Goal: Task Accomplishment & Management: Manage account settings

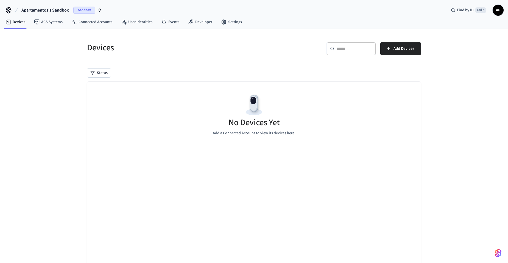
click at [55, 10] on span "Apartamentos's Sandbox" at bounding box center [45, 10] width 48 height 7
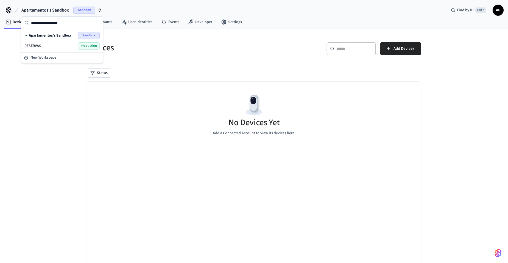
click at [55, 45] on div "RESERVAS Production" at bounding box center [61, 45] width 75 height 7
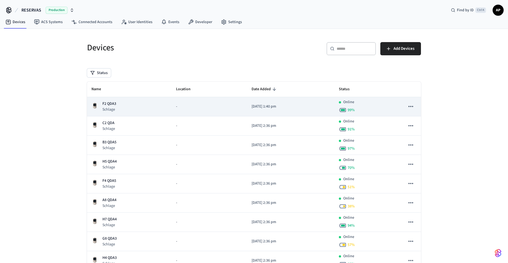
click at [108, 99] on td "F2 QDA3 Schlage" at bounding box center [129, 106] width 85 height 19
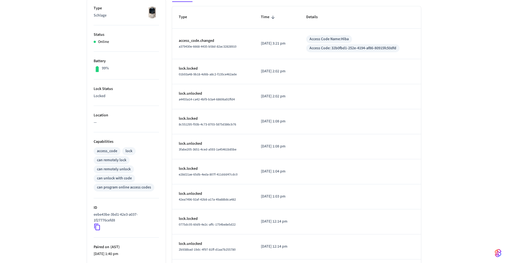
scroll to position [27, 0]
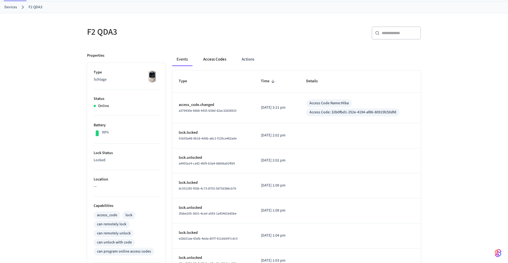
click at [215, 54] on button "Access Codes" at bounding box center [215, 59] width 32 height 13
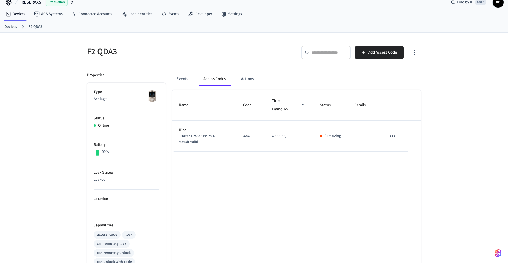
scroll to position [0, 0]
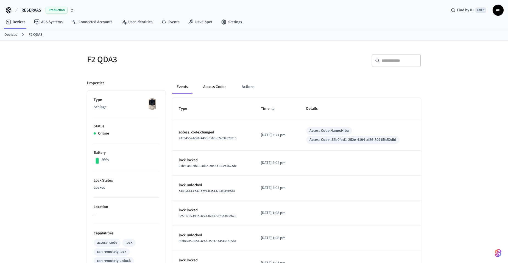
click at [221, 85] on button "Access Codes" at bounding box center [215, 86] width 32 height 13
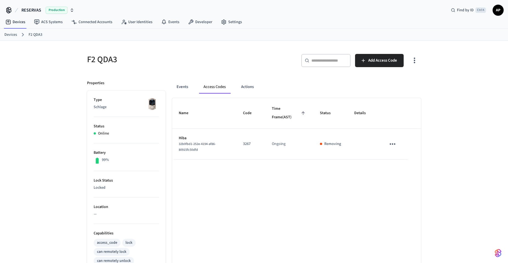
click at [392, 143] on icon "sticky table" at bounding box center [393, 143] width 6 height 1
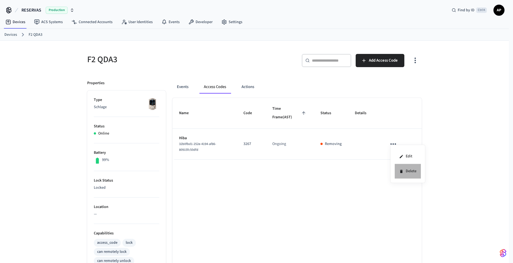
click at [396, 170] on li "Delete" at bounding box center [407, 171] width 26 height 15
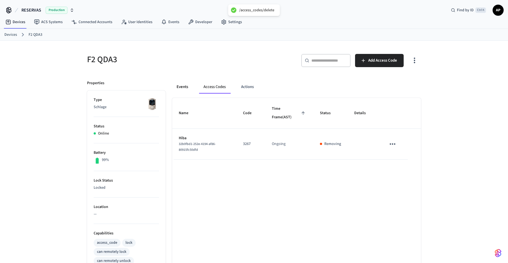
click at [186, 85] on button "Events" at bounding box center [182, 86] width 20 height 13
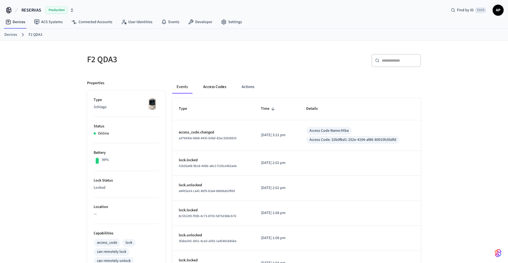
click at [205, 88] on button "Access Codes" at bounding box center [215, 86] width 32 height 13
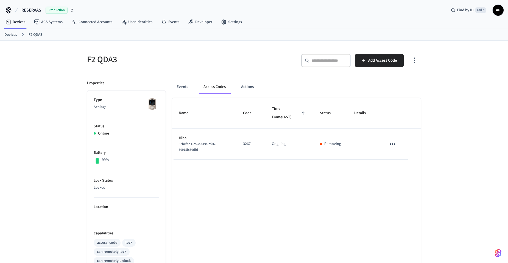
click at [11, 34] on link "Devices" at bounding box center [10, 35] width 13 height 6
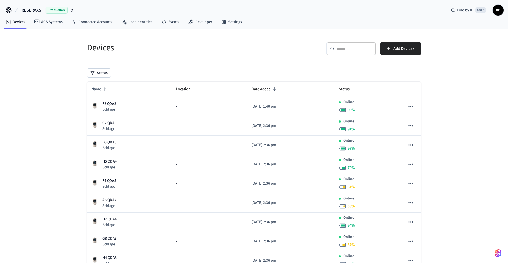
click at [99, 87] on span "Name" at bounding box center [100, 89] width 17 height 9
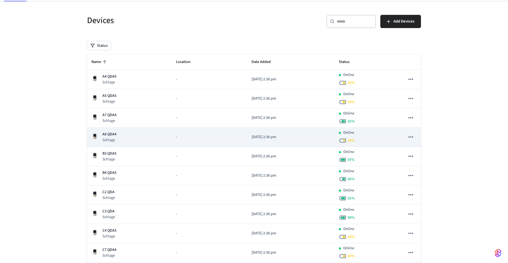
scroll to position [55, 0]
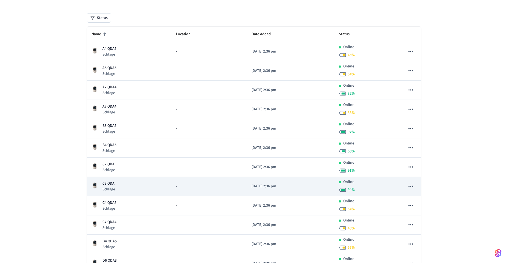
click at [110, 187] on p "Schlage" at bounding box center [109, 188] width 13 height 5
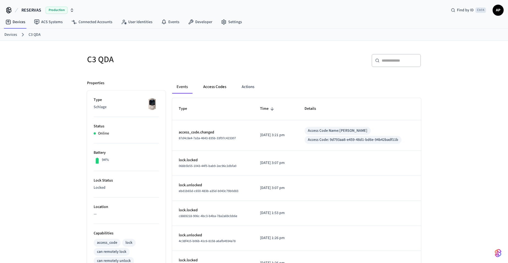
click at [214, 88] on button "Access Codes" at bounding box center [215, 86] width 32 height 13
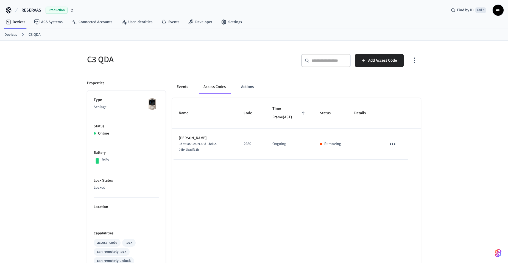
click at [184, 85] on button "Events" at bounding box center [182, 86] width 20 height 13
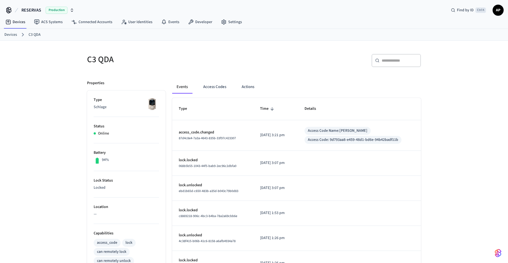
click at [12, 34] on link "Devices" at bounding box center [10, 35] width 13 height 6
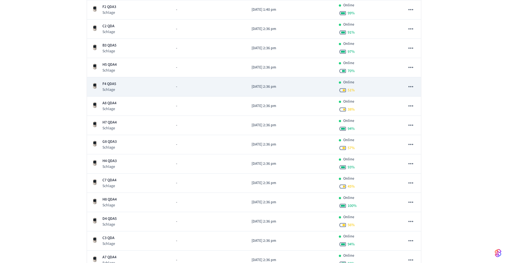
scroll to position [14, 0]
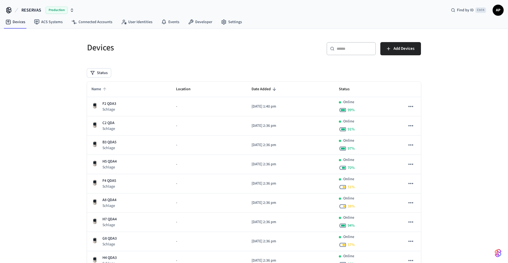
click at [97, 89] on span "Name" at bounding box center [100, 89] width 17 height 9
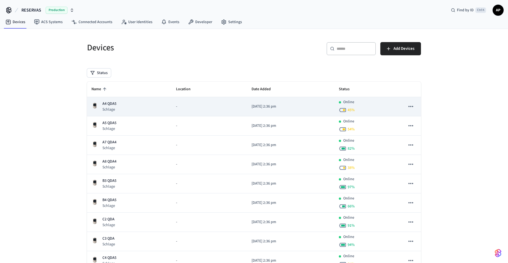
click at [112, 105] on p "A4 QDA5" at bounding box center [110, 104] width 14 height 6
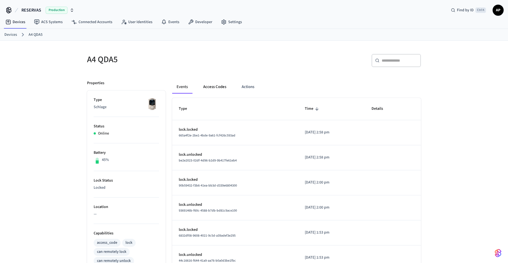
click at [213, 86] on button "Access Codes" at bounding box center [215, 86] width 32 height 13
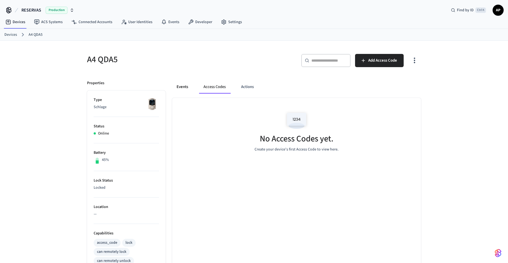
click at [192, 87] on button "Events" at bounding box center [182, 86] width 20 height 13
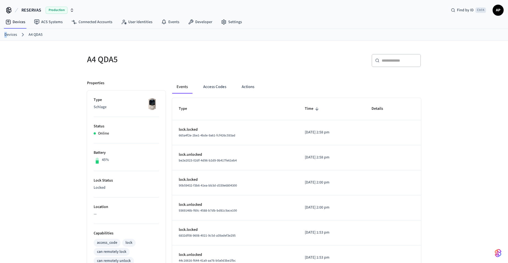
click at [5, 34] on link "Devices" at bounding box center [10, 35] width 13 height 6
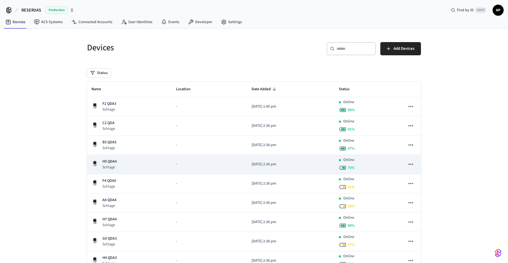
click at [109, 170] on td "H5 QDA4 Schlage" at bounding box center [129, 164] width 85 height 19
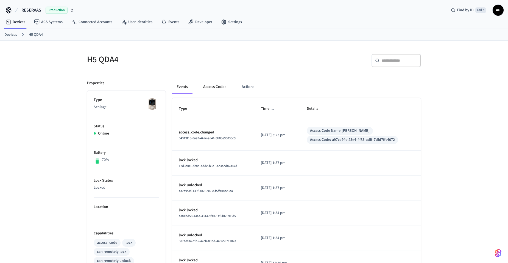
click at [209, 86] on button "Access Codes" at bounding box center [215, 86] width 32 height 13
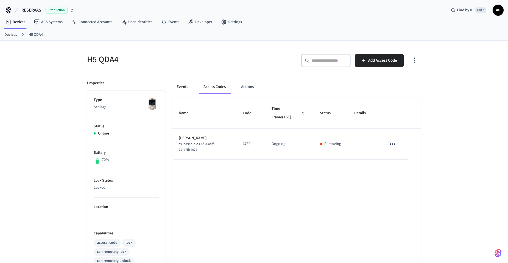
click at [178, 86] on button "Events" at bounding box center [182, 86] width 20 height 13
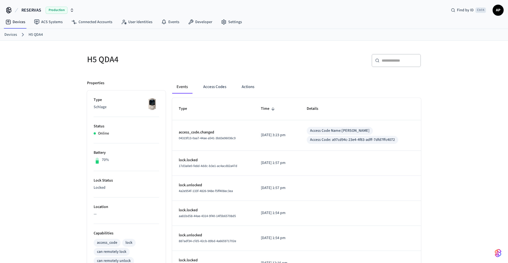
click at [13, 34] on link "Devices" at bounding box center [10, 35] width 13 height 6
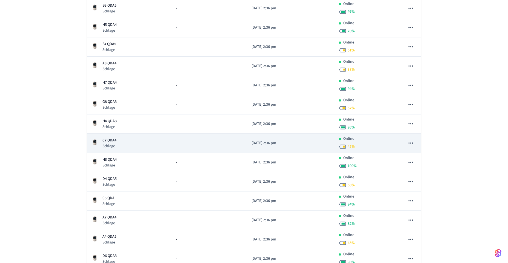
scroll to position [137, 0]
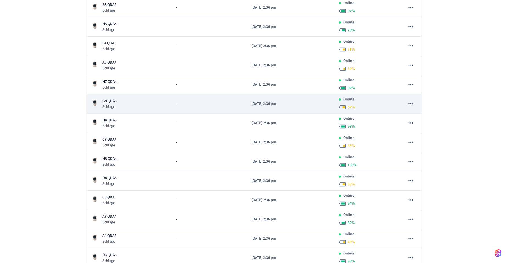
click at [119, 100] on div "G8 QDA3 Schlage" at bounding box center [130, 103] width 76 height 11
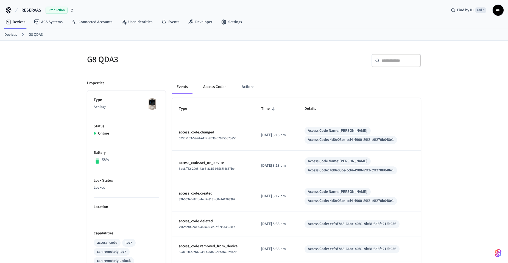
click at [213, 87] on button "Access Codes" at bounding box center [215, 86] width 32 height 13
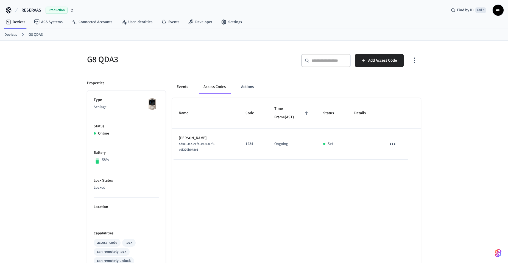
click at [176, 87] on button "Events" at bounding box center [182, 86] width 20 height 13
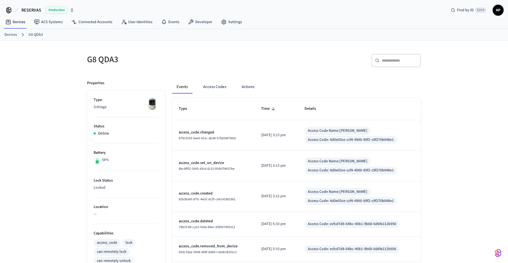
drag, startPoint x: 11, startPoint y: 33, endPoint x: 14, endPoint y: 34, distance: 2.8
click at [11, 33] on link "Devices" at bounding box center [10, 35] width 13 height 6
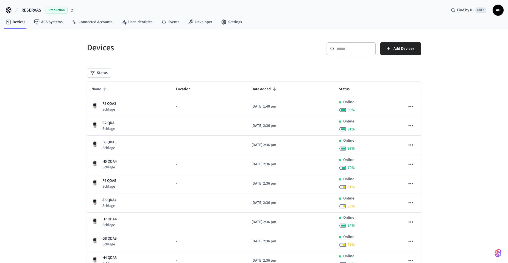
click at [96, 87] on span "Name" at bounding box center [100, 89] width 17 height 9
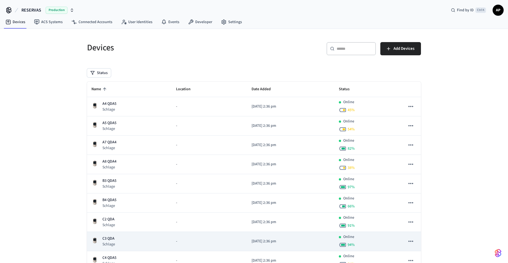
click at [115, 233] on td "C3 QDA Schlage" at bounding box center [129, 241] width 85 height 19
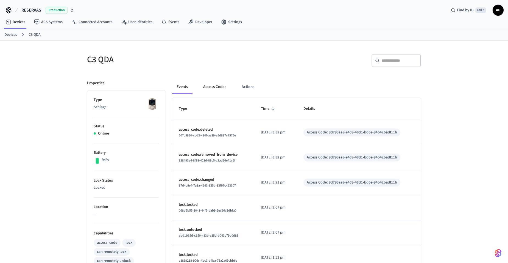
click at [213, 86] on button "Access Codes" at bounding box center [215, 86] width 32 height 13
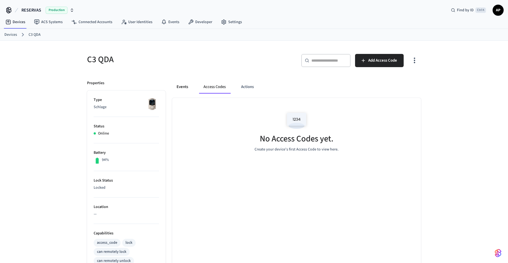
click at [183, 86] on button "Events" at bounding box center [182, 86] width 20 height 13
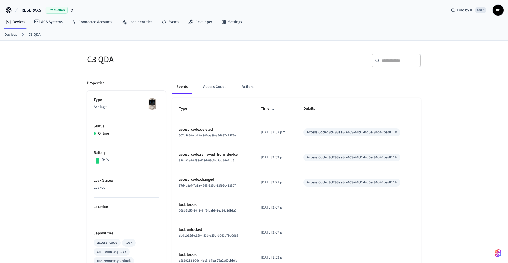
click at [10, 34] on link "Devices" at bounding box center [10, 35] width 13 height 6
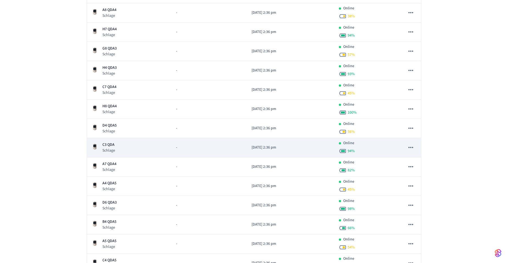
scroll to position [192, 0]
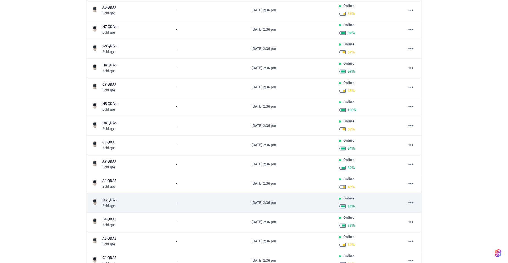
click at [113, 202] on p "D6 QDA3" at bounding box center [110, 200] width 14 height 6
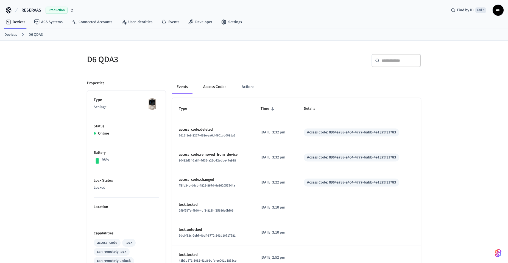
click at [221, 89] on button "Access Codes" at bounding box center [215, 86] width 32 height 13
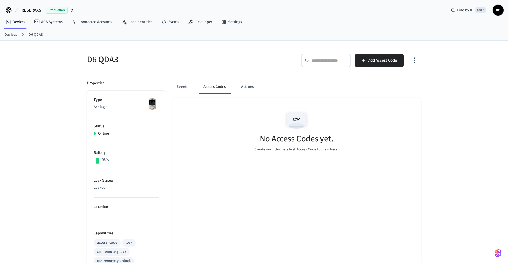
click at [9, 35] on link "Devices" at bounding box center [10, 35] width 13 height 6
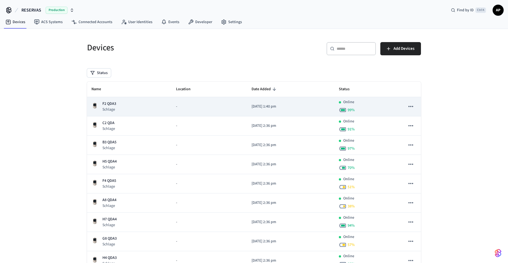
click at [111, 102] on p "F2 QDA3" at bounding box center [110, 104] width 14 height 6
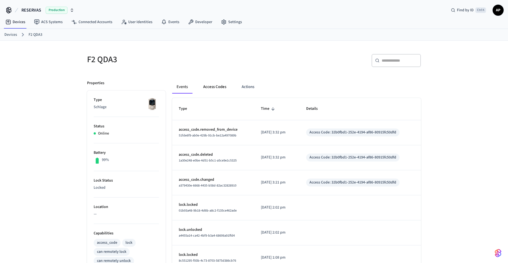
click at [214, 87] on button "Access Codes" at bounding box center [215, 86] width 32 height 13
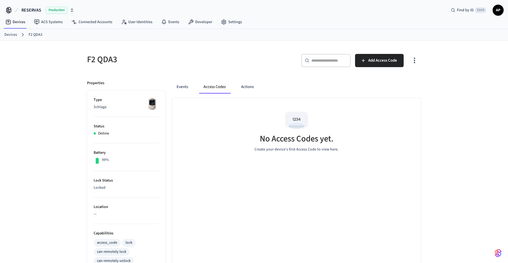
click at [5, 36] on link "Devices" at bounding box center [10, 35] width 13 height 6
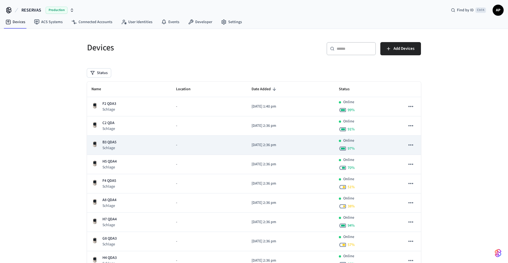
click at [118, 143] on div "B3 QDA5 Schlage" at bounding box center [130, 144] width 76 height 11
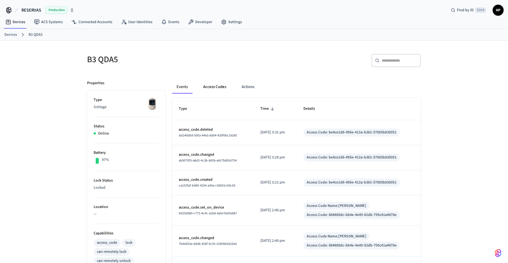
click at [212, 87] on button "Access Codes" at bounding box center [215, 86] width 32 height 13
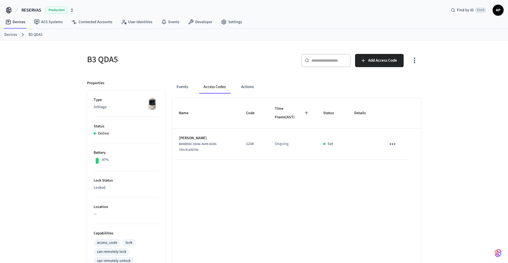
click at [15, 34] on link "Devices" at bounding box center [10, 35] width 13 height 6
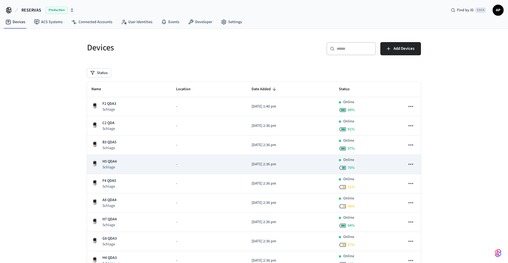
click at [105, 160] on p "H5 QDA4" at bounding box center [110, 162] width 14 height 6
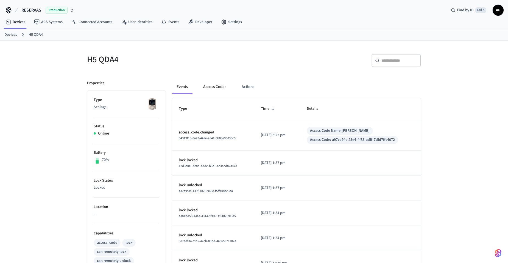
click at [210, 87] on button "Access Codes" at bounding box center [215, 86] width 32 height 13
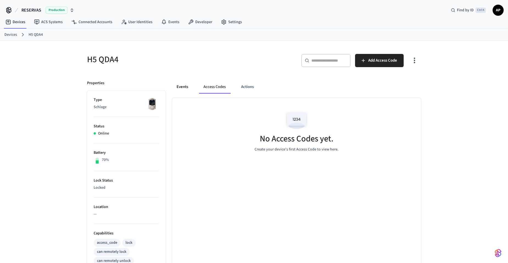
click at [187, 86] on button "Events" at bounding box center [182, 86] width 20 height 13
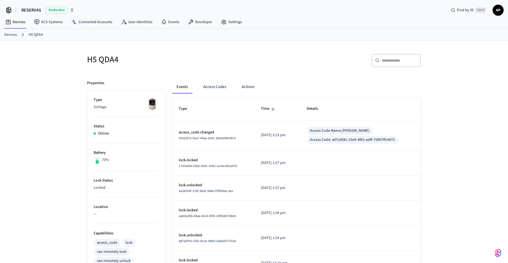
click at [13, 34] on link "Devices" at bounding box center [10, 35] width 13 height 6
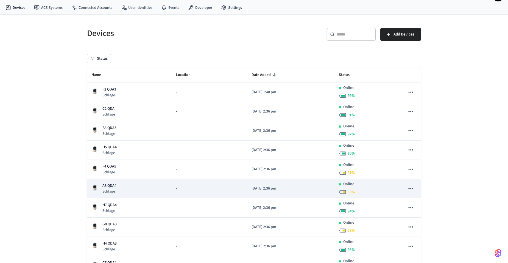
scroll to position [27, 0]
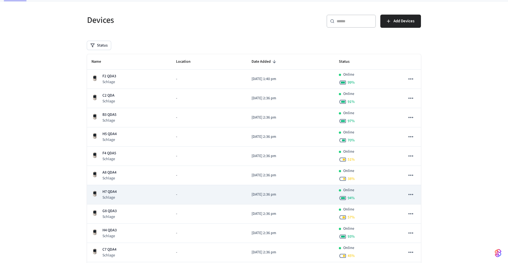
click at [119, 193] on div "H7 QDA4 Schlage" at bounding box center [130, 194] width 76 height 11
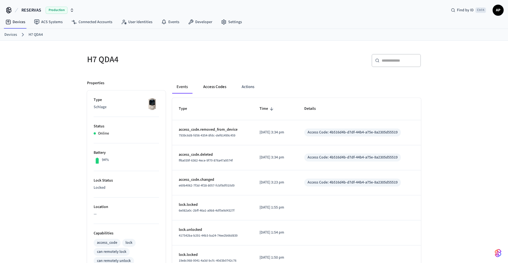
click at [211, 85] on button "Access Codes" at bounding box center [215, 86] width 32 height 13
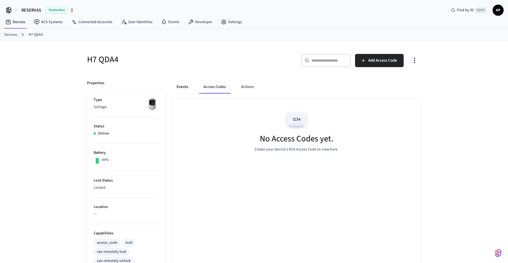
click at [188, 87] on button "Events" at bounding box center [182, 86] width 20 height 13
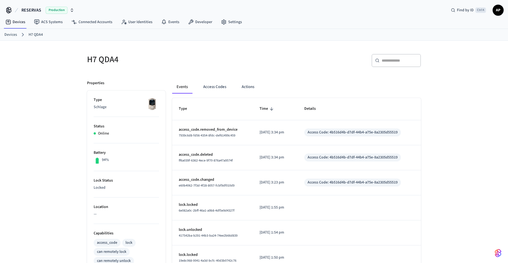
click at [9, 31] on ol "Devices H7 QDA4" at bounding box center [256, 34] width 504 height 7
click at [10, 34] on link "Devices" at bounding box center [10, 35] width 13 height 6
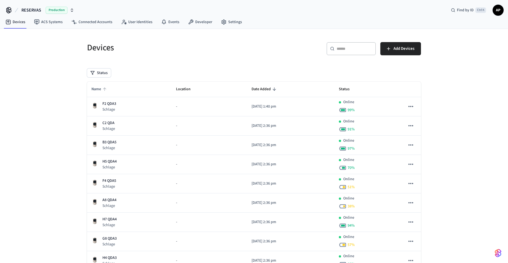
click at [101, 89] on span "Name" at bounding box center [100, 89] width 17 height 9
click at [97, 83] on th "Name" at bounding box center [129, 89] width 85 height 15
click at [101, 89] on span "Name" at bounding box center [100, 89] width 17 height 9
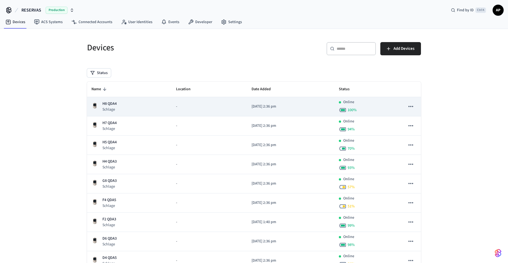
click at [108, 107] on p "Schlage" at bounding box center [110, 109] width 14 height 5
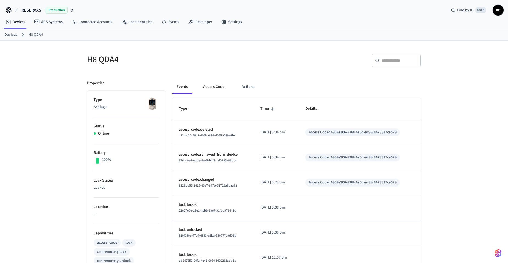
click at [208, 83] on button "Access Codes" at bounding box center [215, 86] width 32 height 13
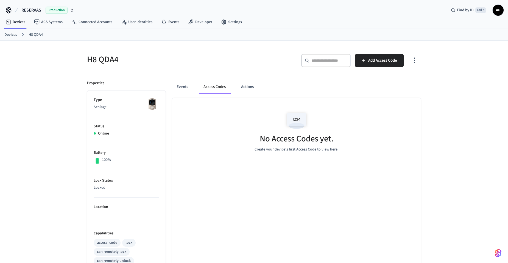
click at [5, 32] on link "Devices" at bounding box center [10, 35] width 13 height 6
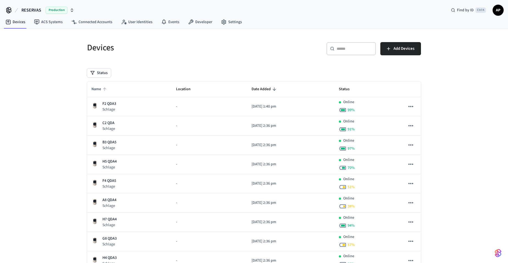
click at [106, 91] on icon "sticky table" at bounding box center [104, 89] width 5 height 5
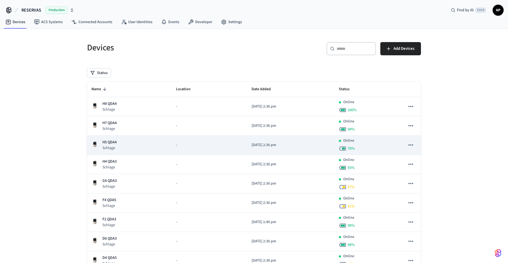
click at [118, 143] on div "H5 QDA4 Schlage" at bounding box center [130, 144] width 76 height 11
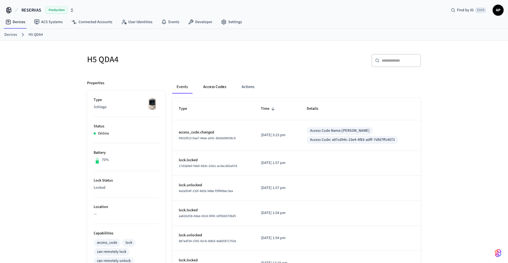
click at [214, 84] on button "Access Codes" at bounding box center [215, 86] width 32 height 13
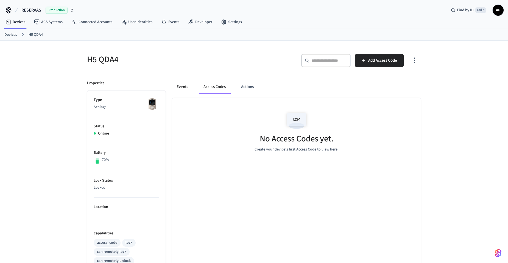
click at [178, 84] on button "Events" at bounding box center [182, 86] width 20 height 13
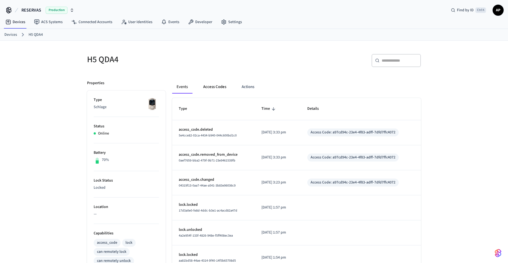
click at [219, 86] on button "Access Codes" at bounding box center [215, 86] width 32 height 13
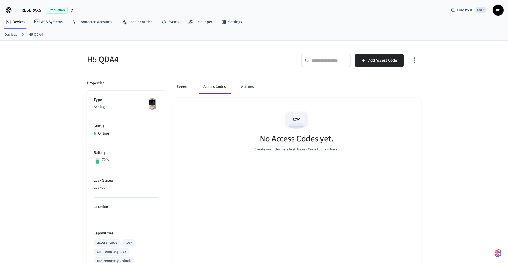
click at [181, 87] on button "Events" at bounding box center [182, 86] width 20 height 13
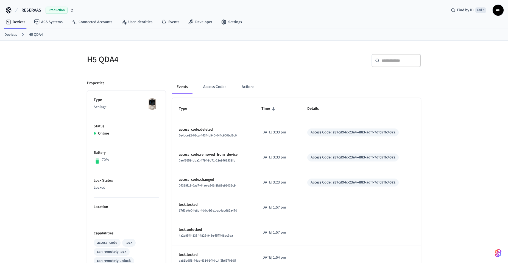
click at [7, 33] on link "Devices" at bounding box center [10, 35] width 13 height 6
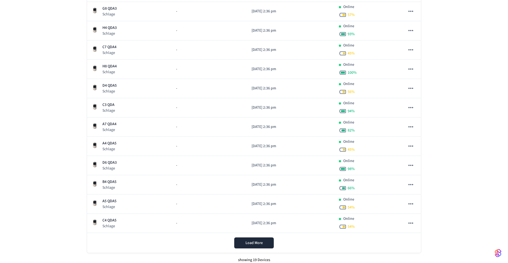
scroll to position [234, 0]
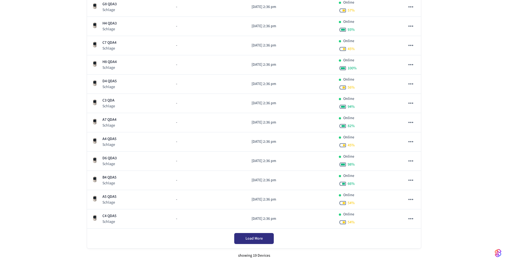
click at [260, 243] on button "Load More" at bounding box center [254, 238] width 40 height 11
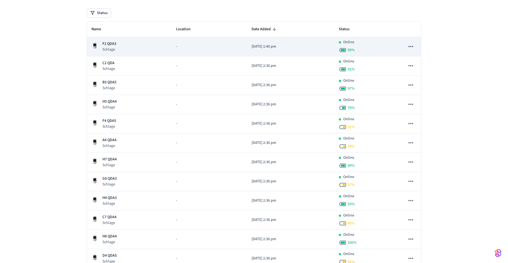
scroll to position [0, 0]
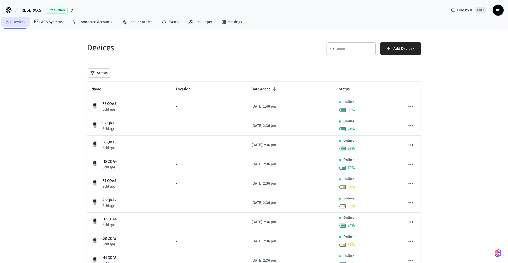
click at [28, 24] on link "Devices" at bounding box center [15, 22] width 29 height 10
click at [104, 71] on button "Status" at bounding box center [99, 72] width 24 height 9
click at [114, 116] on label "Removed" at bounding box center [121, 116] width 47 height 7
click at [95, 116] on button "Removed" at bounding box center [93, 116] width 4 height 4
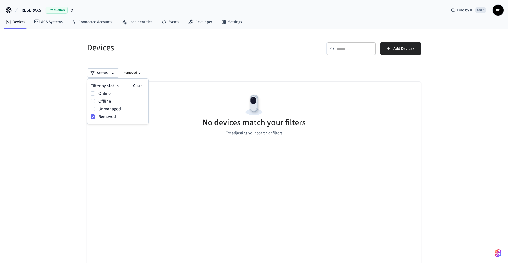
click at [155, 70] on div "Status 1 Removed" at bounding box center [254, 72] width 334 height 9
click at [139, 72] on icon at bounding box center [140, 72] width 3 height 3
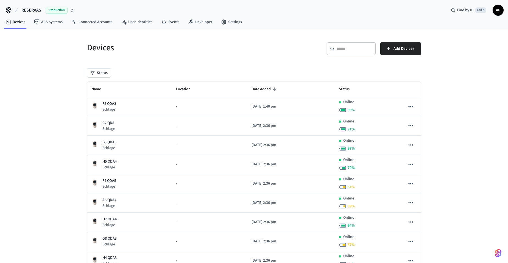
click at [114, 74] on div "Status" at bounding box center [254, 72] width 334 height 9
click at [102, 76] on button "Status" at bounding box center [99, 72] width 24 height 9
click at [102, 104] on label "Offline" at bounding box center [121, 101] width 47 height 7
click at [95, 103] on button "Offline" at bounding box center [93, 101] width 4 height 4
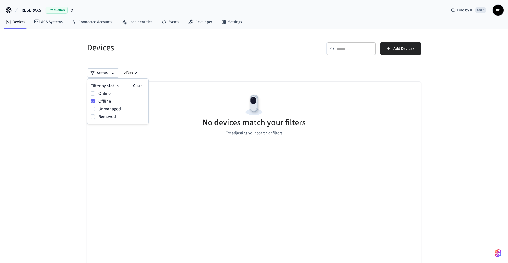
click at [179, 48] on h5 "Devices" at bounding box center [169, 47] width 164 height 11
click at [127, 74] on div "Offline" at bounding box center [130, 73] width 19 height 7
drag, startPoint x: 127, startPoint y: 74, endPoint x: 134, endPoint y: 74, distance: 6.9
click at [134, 74] on button at bounding box center [136, 73] width 4 height 4
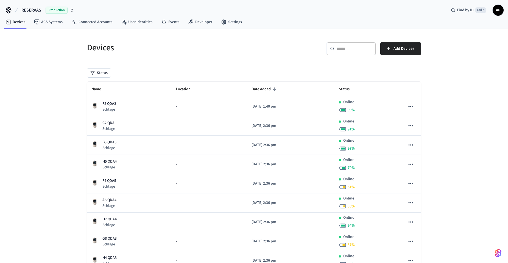
click at [99, 78] on div "Devices ​ ​ Add Devices Status Name Location Date Added Status F2 QDA3 Schlage …" at bounding box center [254, 265] width 343 height 461
click at [110, 75] on button "Status" at bounding box center [99, 72] width 24 height 9
click at [117, 107] on label "Unmanaged" at bounding box center [121, 109] width 47 height 7
click at [95, 107] on button "Unmanaged" at bounding box center [93, 109] width 4 height 4
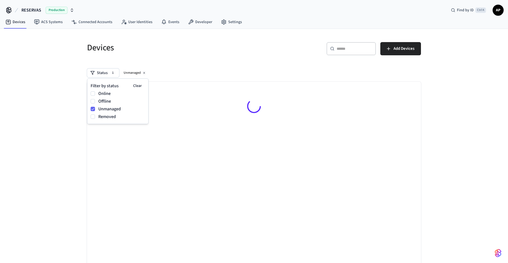
click at [144, 65] on div "Devices ​ ​ Add Devices Status 1 Unmanaged Searching..." at bounding box center [254, 157] width 343 height 245
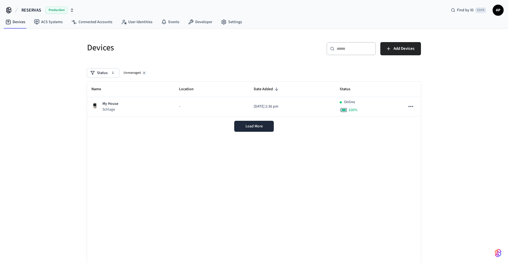
click at [143, 71] on icon at bounding box center [144, 72] width 3 height 3
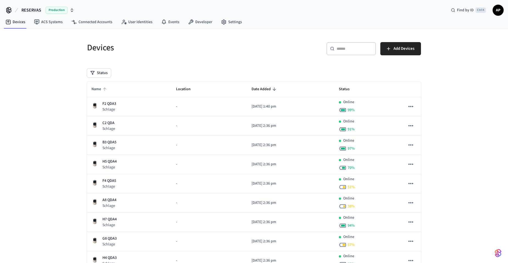
click at [99, 88] on span "Name" at bounding box center [100, 89] width 17 height 9
click at [95, 90] on span "Name" at bounding box center [100, 89] width 17 height 9
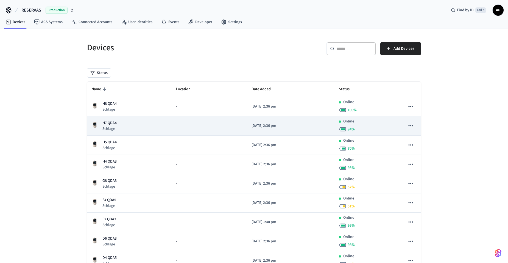
click at [114, 125] on p "H7 QDA4" at bounding box center [110, 123] width 14 height 6
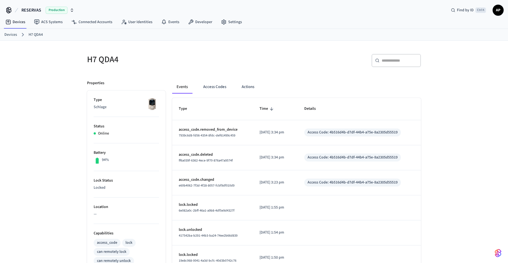
click at [193, 91] on div "Events Access Codes Actions" at bounding box center [296, 86] width 249 height 13
click at [212, 86] on button "Access Codes" at bounding box center [215, 86] width 32 height 13
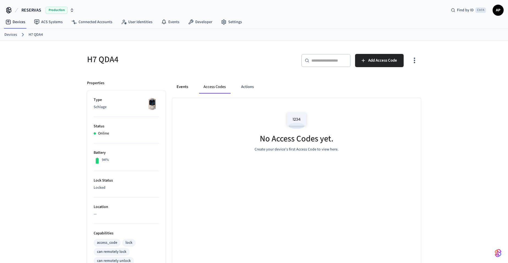
click at [184, 87] on button "Events" at bounding box center [182, 86] width 20 height 13
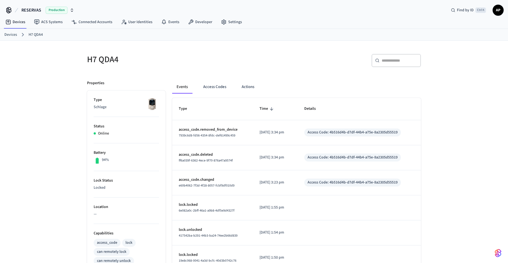
click at [9, 34] on link "Devices" at bounding box center [10, 35] width 13 height 6
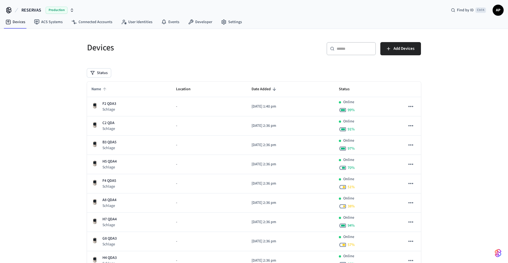
click at [98, 92] on span "Name" at bounding box center [100, 89] width 17 height 9
